Goal: Find specific fact: Find specific fact

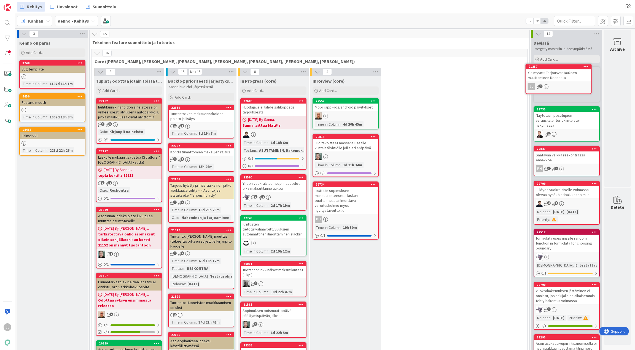
scroll to position [0, 2]
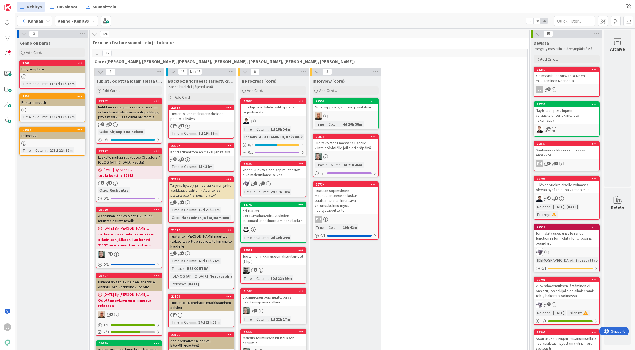
click at [200, 188] on div "Tarjous hylätty ja määräaikainen jatko asukkaalle tehty --> Asunto jää statukse…" at bounding box center [201, 190] width 65 height 17
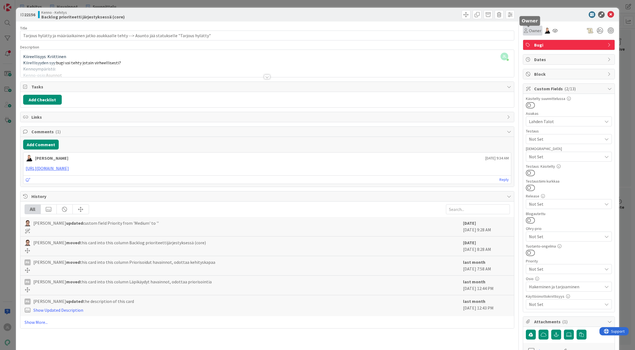
click at [529, 29] on span "Owner" at bounding box center [535, 30] width 12 height 7
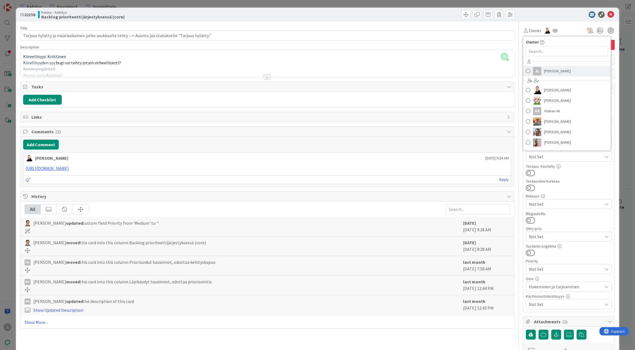
click at [545, 73] on span "[PERSON_NAME]" at bounding box center [557, 71] width 27 height 8
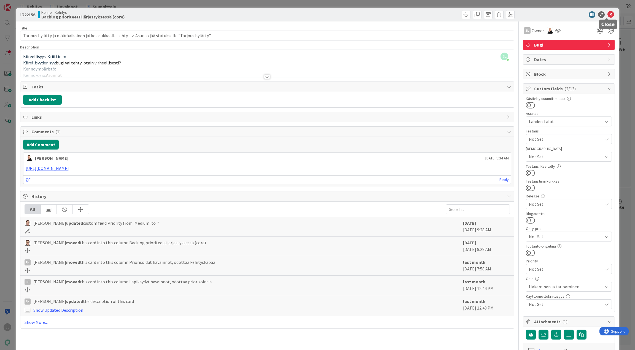
click at [608, 14] on icon at bounding box center [610, 14] width 7 height 7
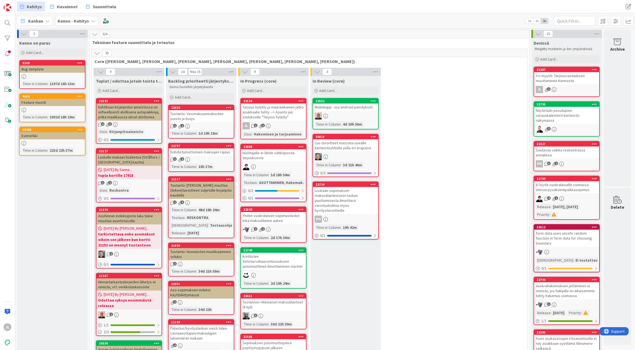
click at [262, 111] on div "Tarjous hylätty ja määräaikainen jatko asukkaalle tehty --> Asunto jää statukse…" at bounding box center [273, 112] width 65 height 17
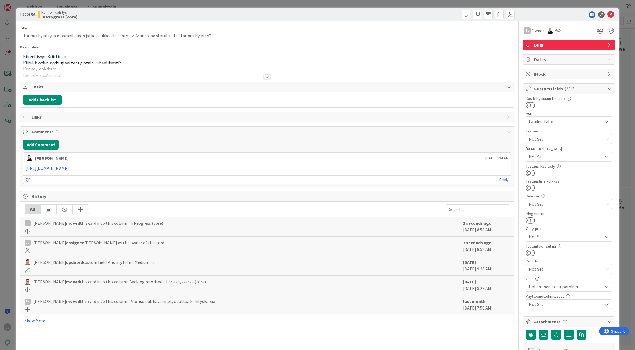
click at [264, 69] on div at bounding box center [267, 70] width 494 height 14
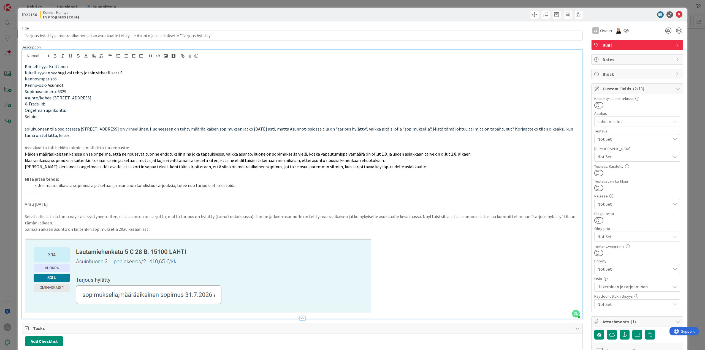
click at [66, 91] on p "Sopimusnumero: 6329" at bounding box center [302, 91] width 555 height 6
click at [62, 90] on span "Sopimusnumero: 6329" at bounding box center [46, 92] width 42 height 6
copy span "6329"
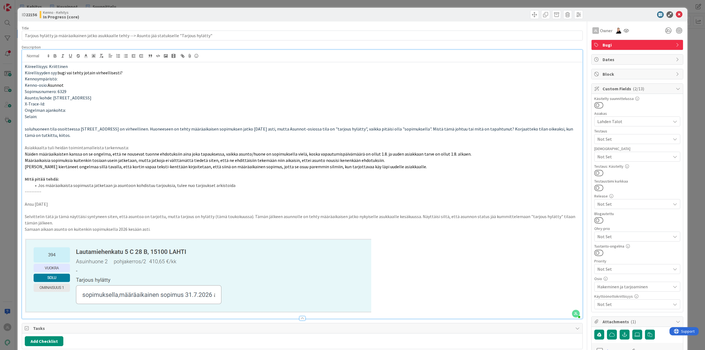
click at [179, 107] on p "X-Trace-Id:" at bounding box center [302, 104] width 555 height 6
